Goal: Task Accomplishment & Management: Manage account settings

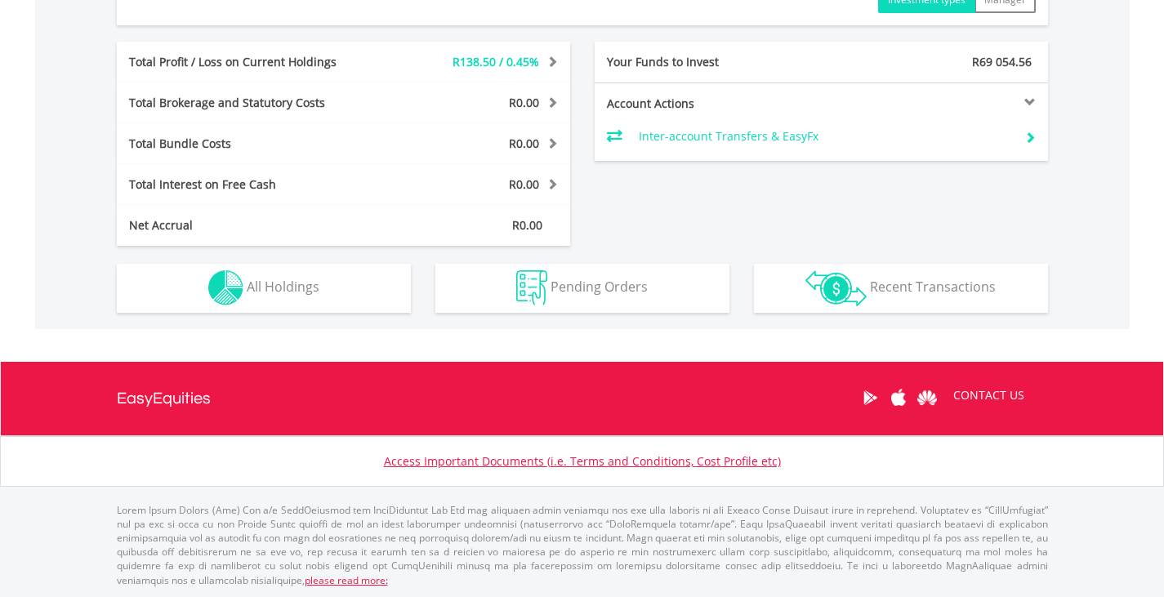
scroll to position [808, 0]
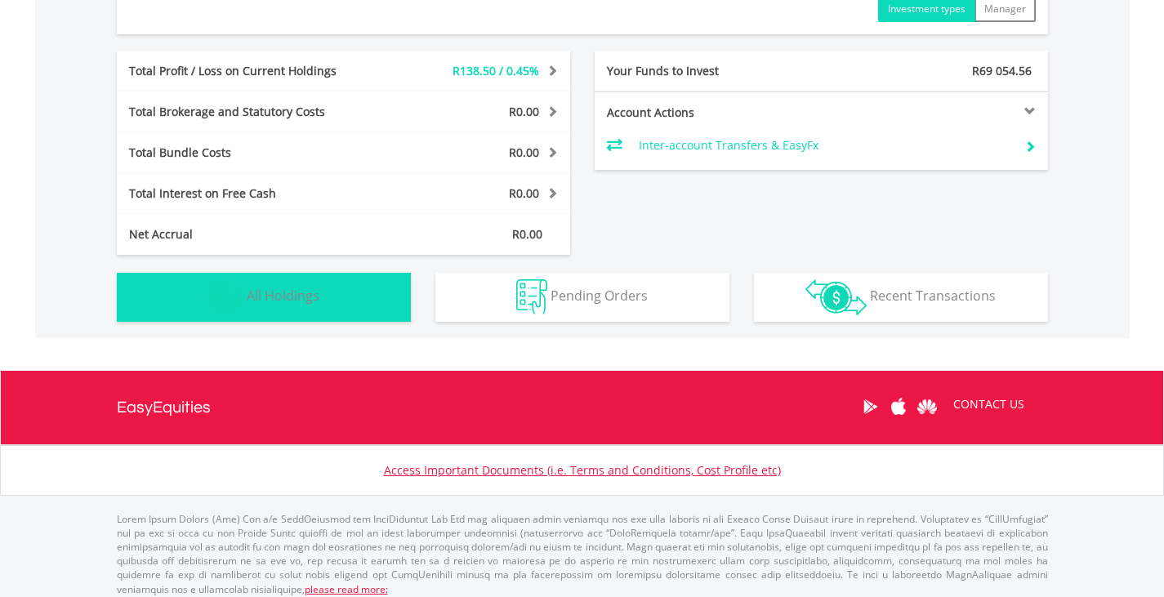
click at [282, 293] on span "All Holdings" at bounding box center [283, 296] width 73 height 18
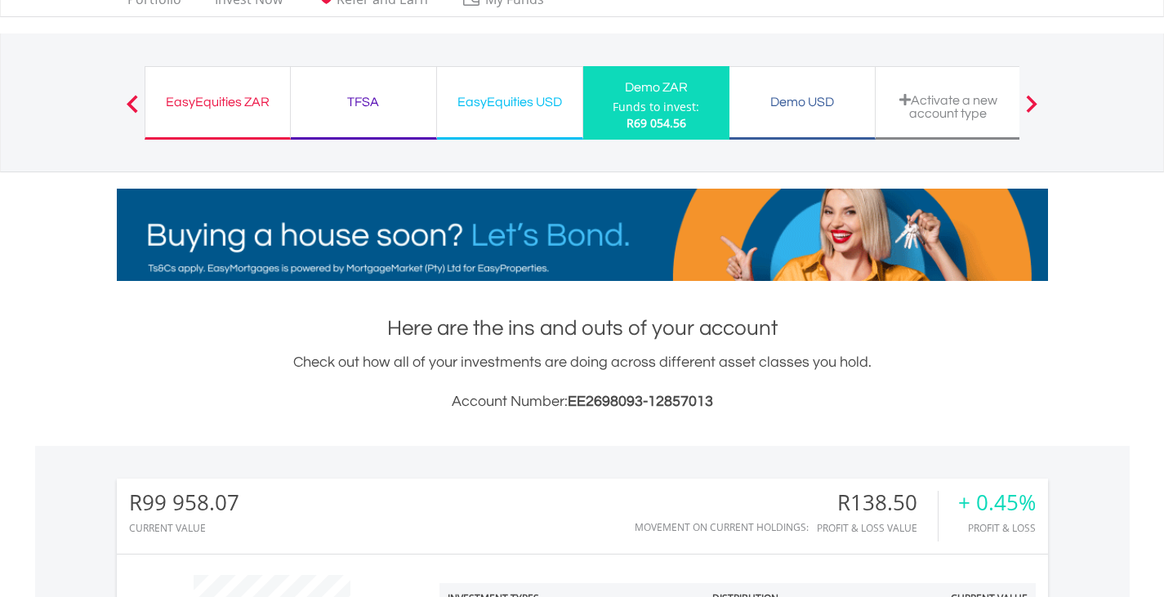
scroll to position [58, 0]
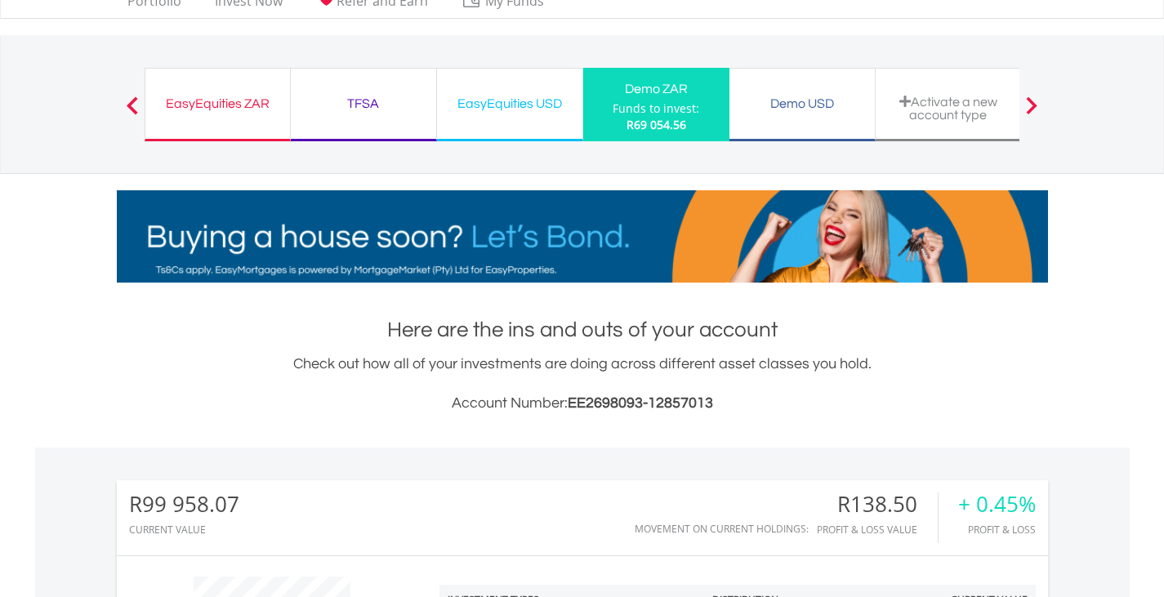
click at [1039, 110] on div at bounding box center [1031, 104] width 33 height 16
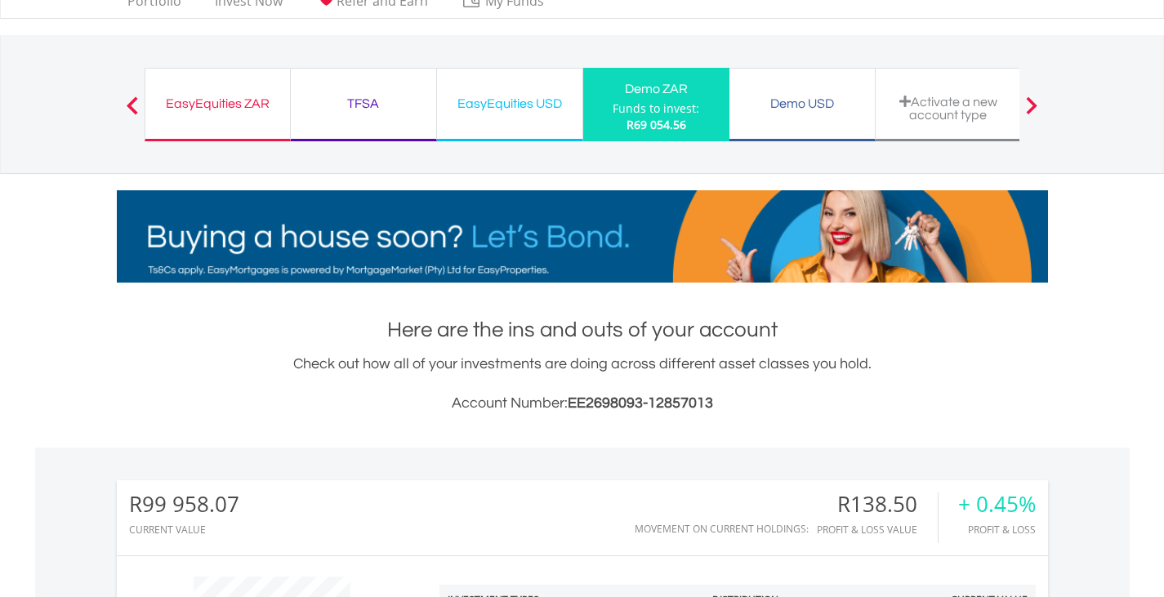
click at [1031, 104] on span at bounding box center [1031, 105] width 11 height 18
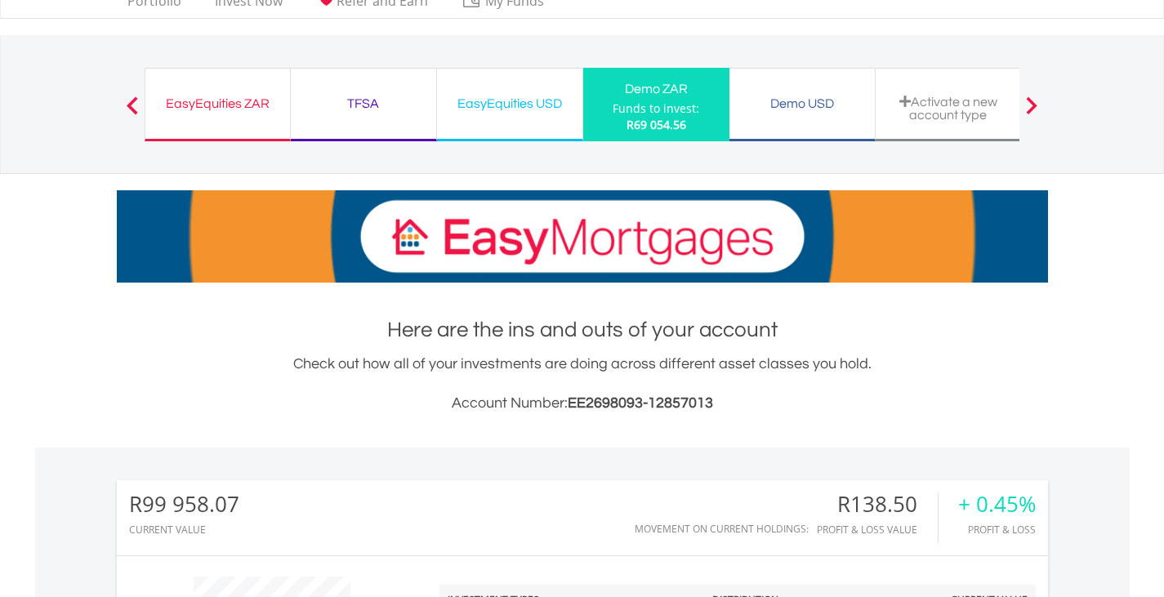
click at [130, 109] on span at bounding box center [132, 105] width 11 height 18
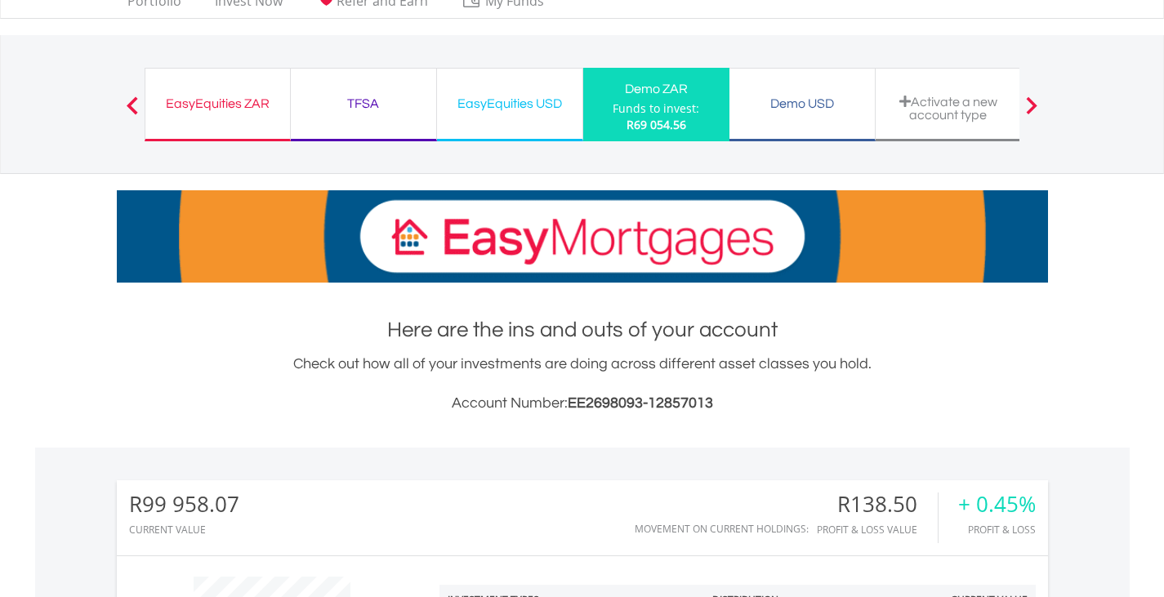
click at [130, 109] on span at bounding box center [132, 105] width 11 height 18
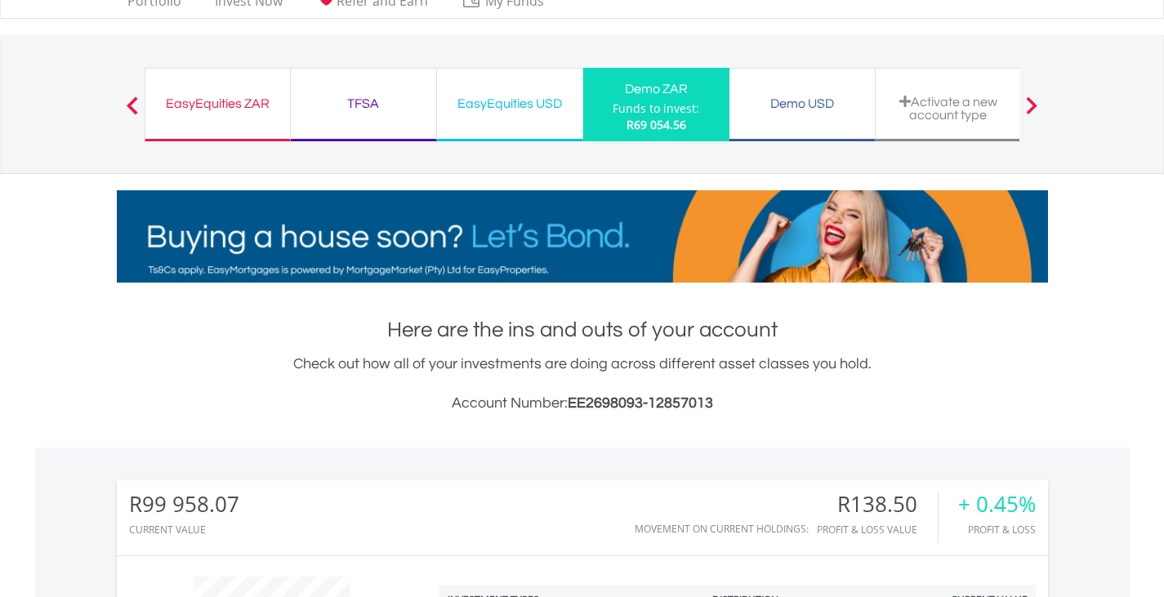
click at [130, 109] on span at bounding box center [132, 105] width 11 height 18
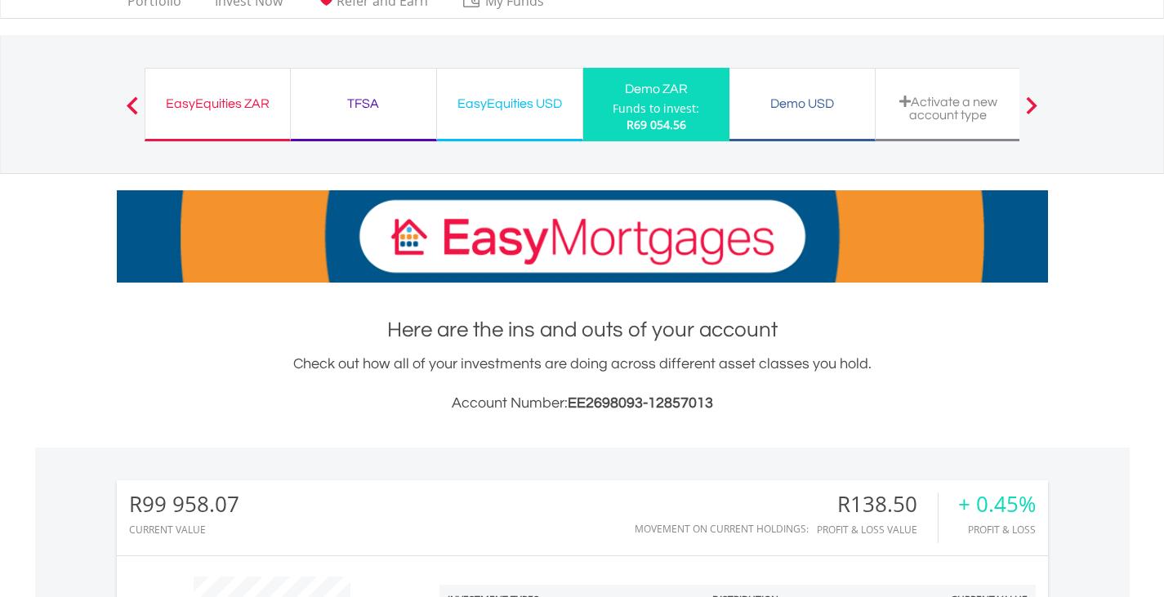
scroll to position [0, 0]
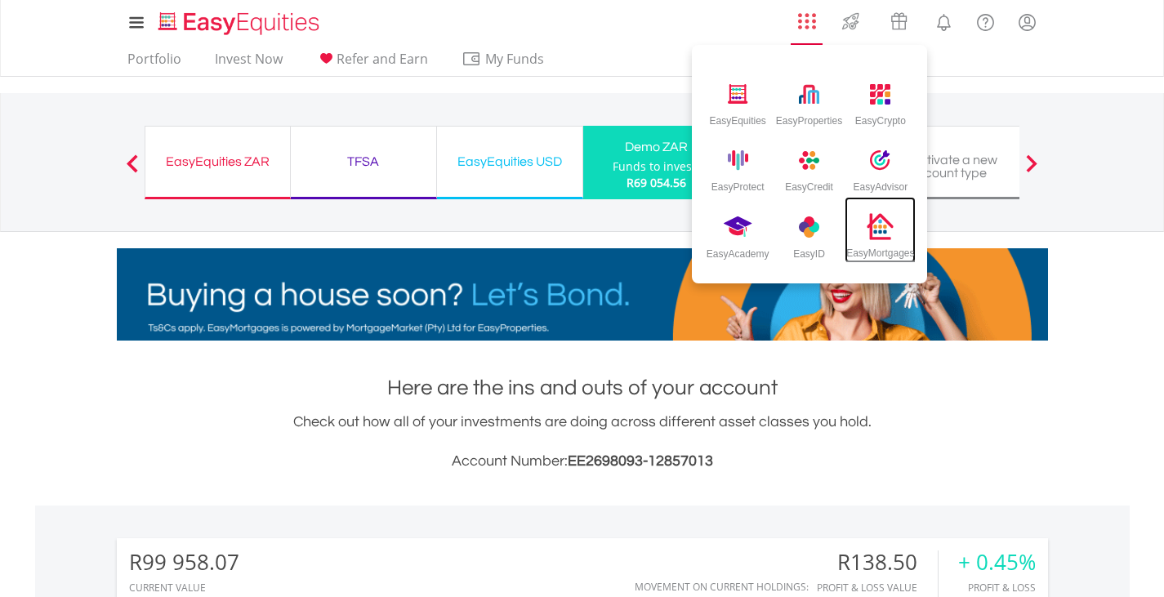
click at [880, 229] on img at bounding box center [880, 226] width 27 height 27
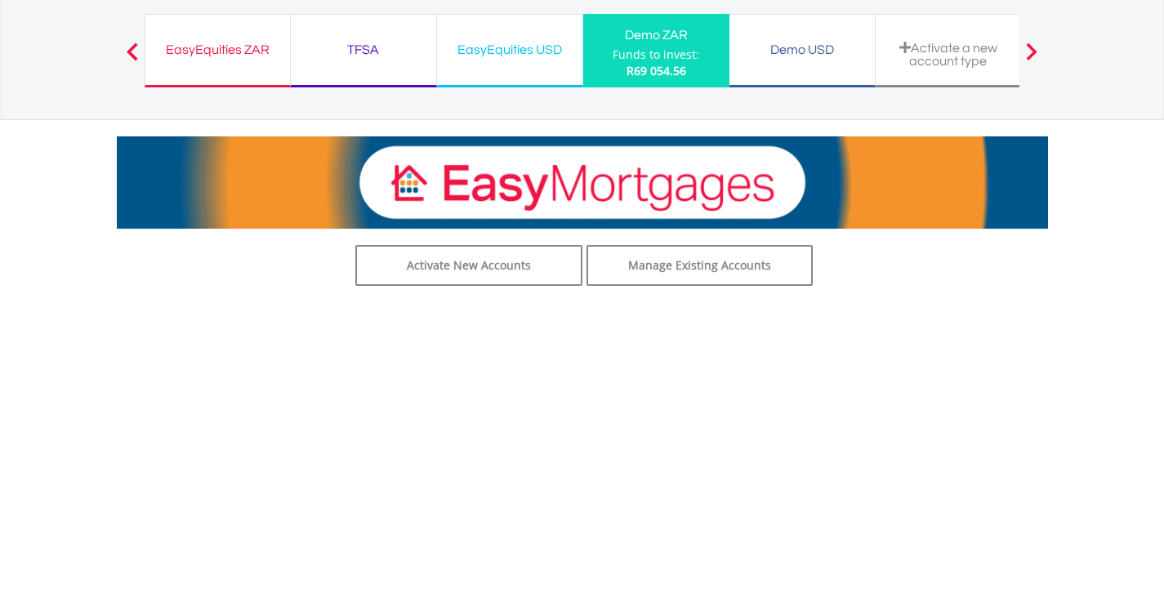
scroll to position [114, 0]
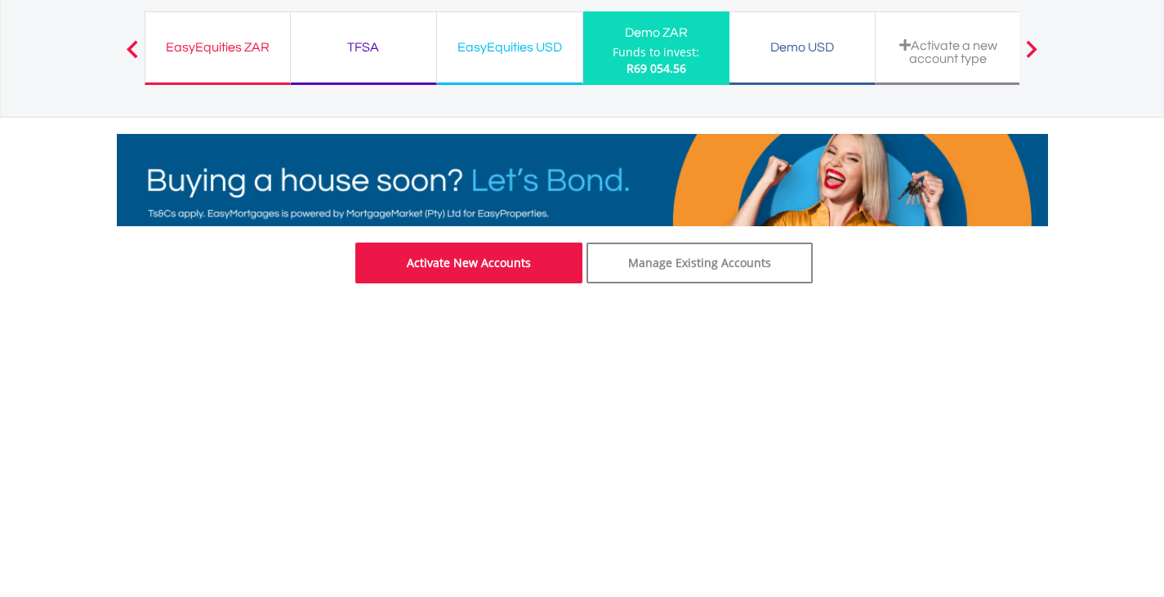
click at [487, 272] on link "Activate New Accounts" at bounding box center [468, 263] width 227 height 41
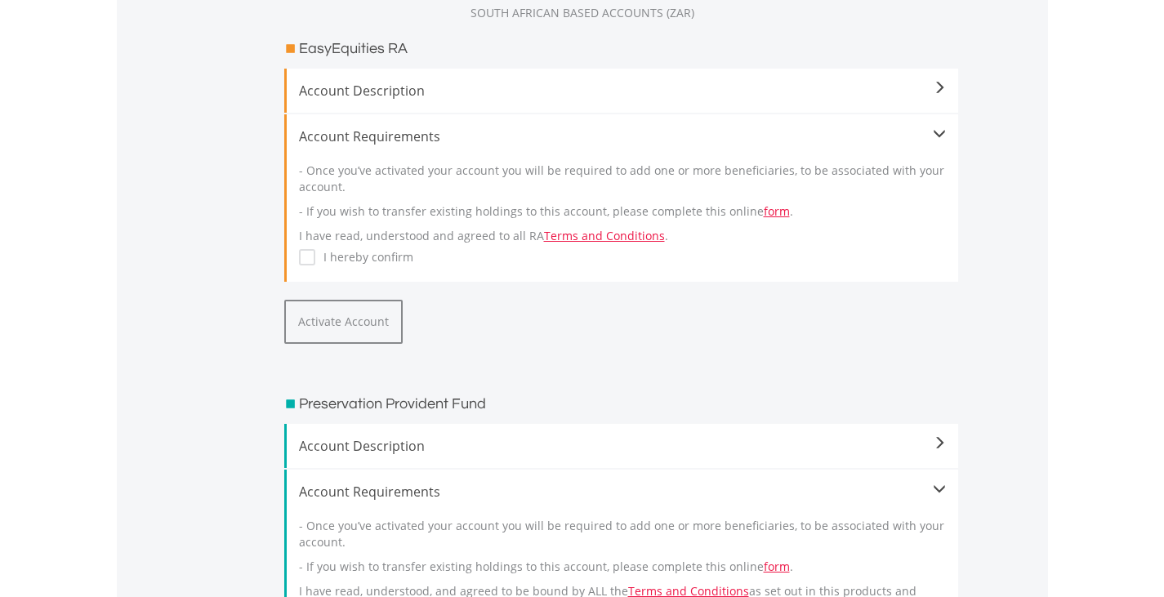
scroll to position [416, 0]
click at [942, 88] on span at bounding box center [939, 85] width 13 height 13
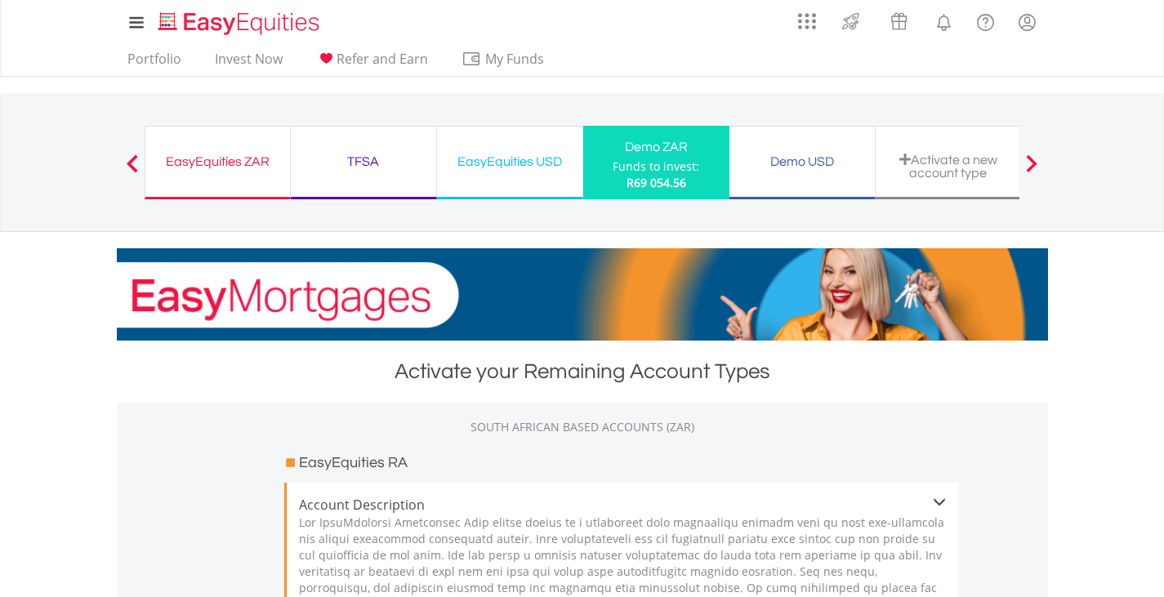
scroll to position [0, 0]
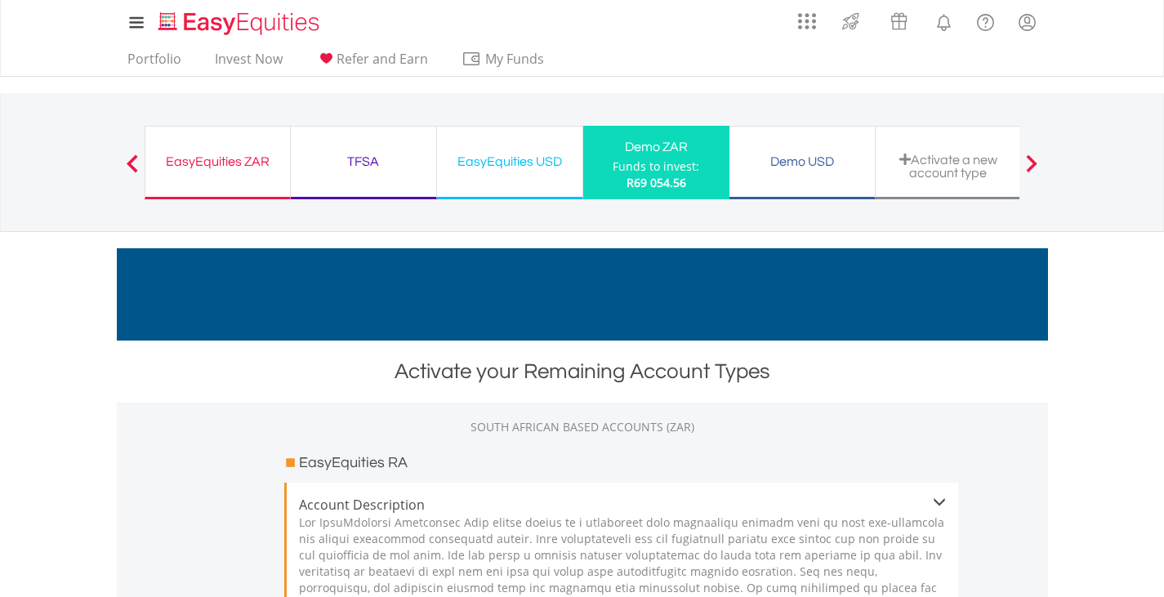
click at [129, 165] on span at bounding box center [132, 163] width 11 height 18
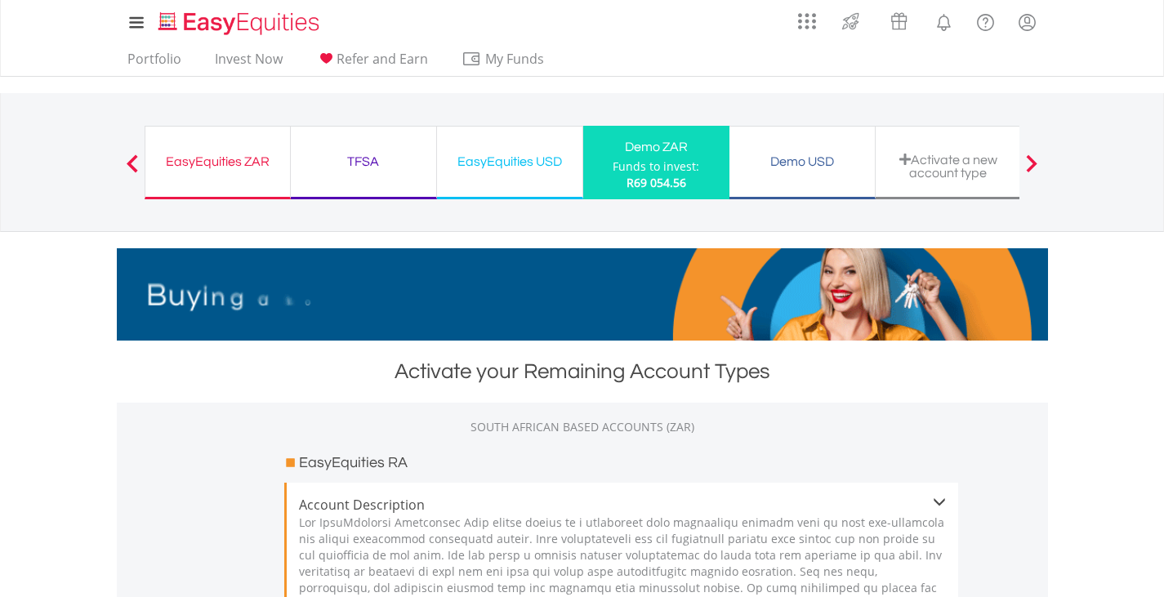
click at [1036, 162] on span at bounding box center [1031, 163] width 11 height 18
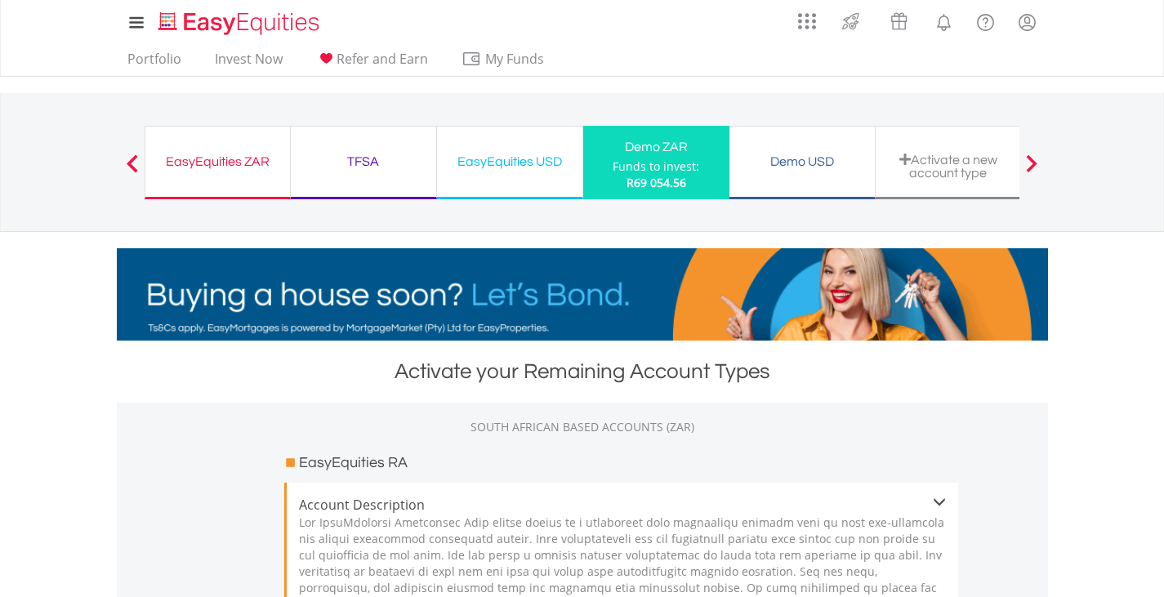
click at [674, 162] on div "Funds to invest:" at bounding box center [655, 166] width 87 height 16
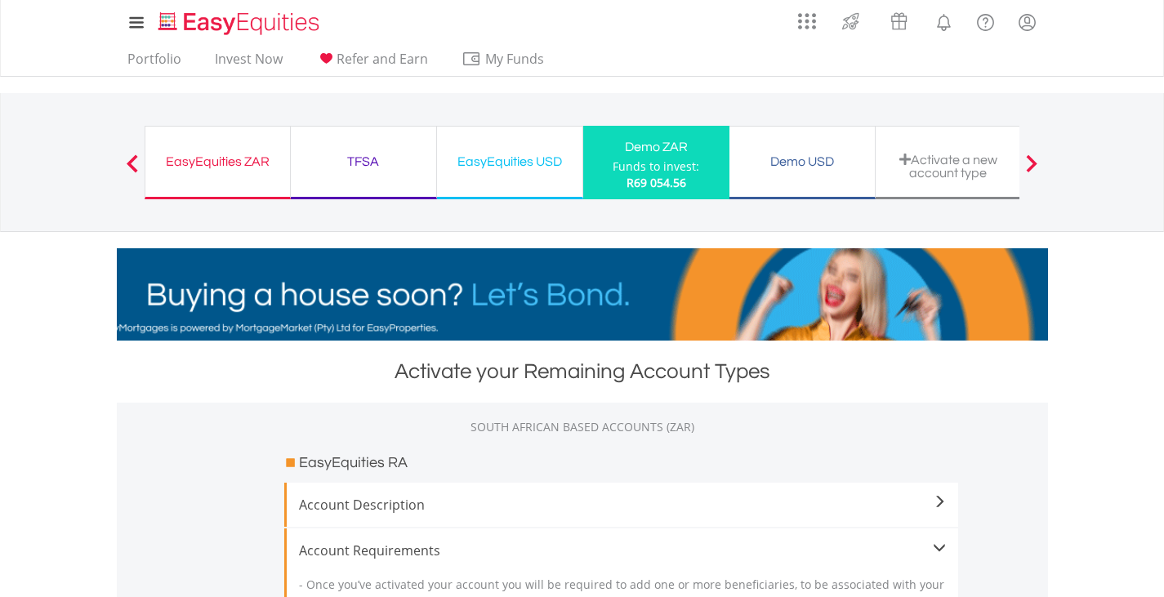
click at [212, 161] on div "EasyEquities ZAR" at bounding box center [217, 161] width 125 height 23
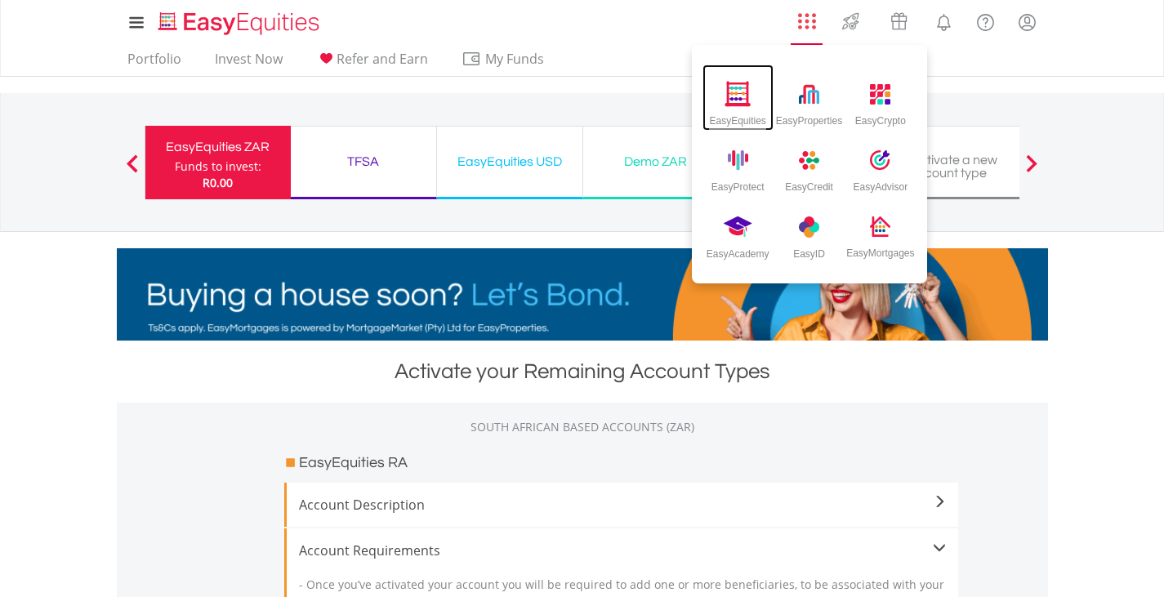
click at [739, 96] on img at bounding box center [737, 93] width 27 height 25
